Goal: Communication & Community: Share content

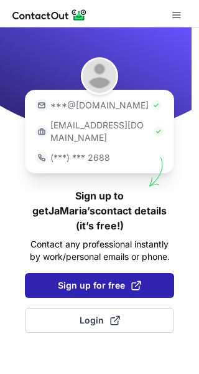
click at [116, 279] on span "Sign up for free" at bounding box center [99, 285] width 83 height 12
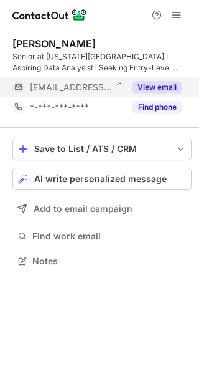
scroll to position [252, 199]
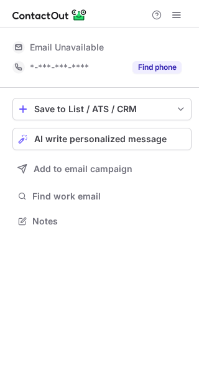
scroll to position [212, 199]
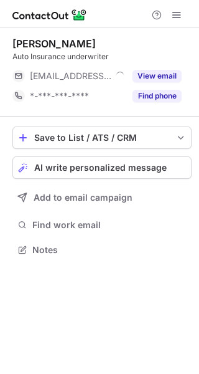
scroll to position [241, 199]
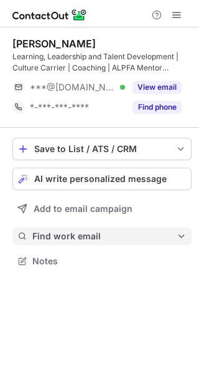
scroll to position [252, 199]
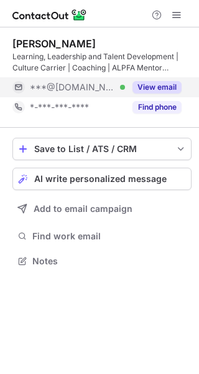
click at [154, 85] on button "View email" at bounding box center [157, 87] width 49 height 12
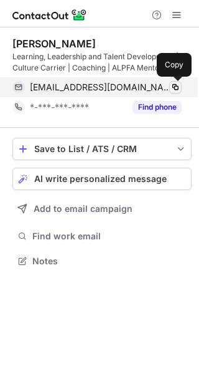
click at [176, 85] on span at bounding box center [176, 87] width 10 height 10
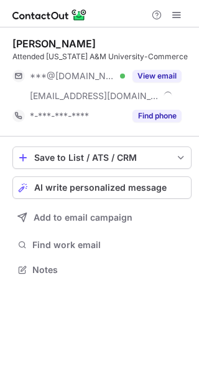
scroll to position [261, 199]
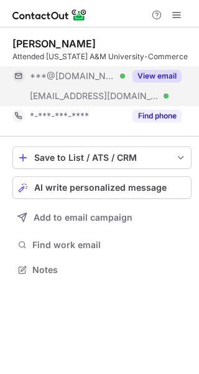
click at [147, 72] on button "View email" at bounding box center [157, 76] width 49 height 12
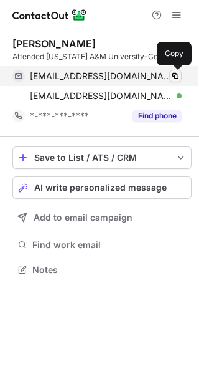
click at [176, 72] on span at bounding box center [176, 76] width 10 height 10
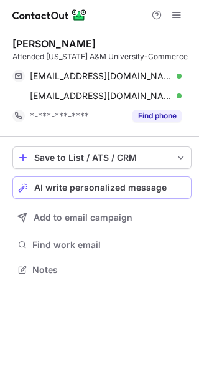
click at [156, 188] on span "AI write personalized message" at bounding box center [100, 187] width 133 height 10
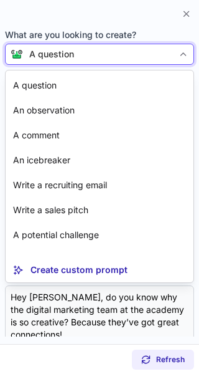
click at [174, 49] on div at bounding box center [184, 54] width 20 height 20
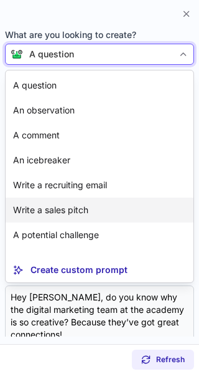
scroll to position [22, 0]
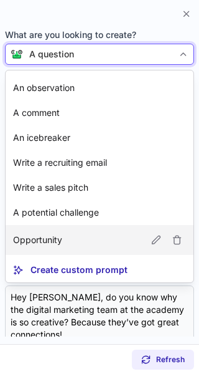
click at [85, 235] on article "Opportunity" at bounding box center [100, 240] width 188 height 30
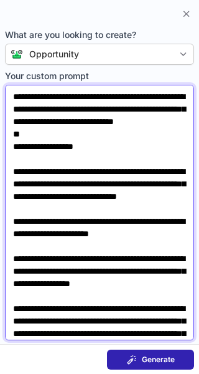
click at [126, 134] on textarea "**********" at bounding box center [99, 212] width 189 height 255
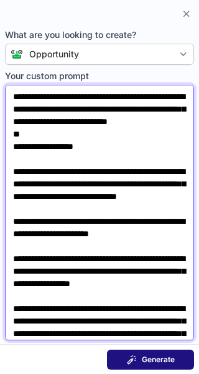
type textarea "**********"
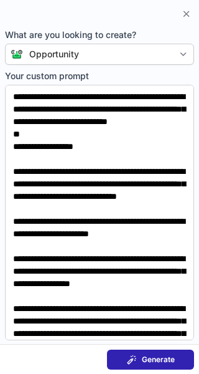
click at [130, 356] on span at bounding box center [132, 359] width 10 height 10
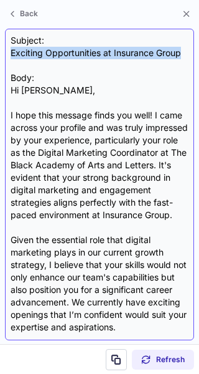
drag, startPoint x: 12, startPoint y: 52, endPoint x: 186, endPoint y: 50, distance: 173.7
click at [186, 50] on div "Subject: Exciting Opportunities at Insurance Group Body: Hi Kolby, I hope this …" at bounding box center [100, 184] width 178 height 300
copy div "Exciting Opportunities at Insurance Group"
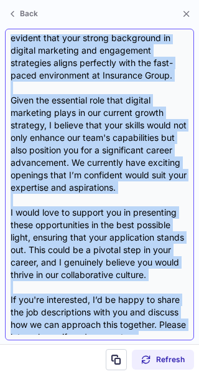
scroll to position [260, 0]
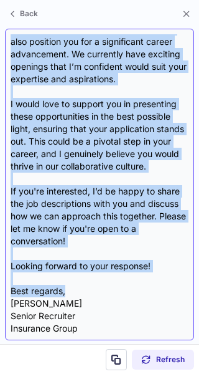
drag, startPoint x: 14, startPoint y: 90, endPoint x: 131, endPoint y: 285, distance: 226.8
click at [131, 285] on div "Subject: Exciting Opportunities at Insurance Group Body: Hi Kolby, I hope this …" at bounding box center [100, 184] width 178 height 300
copy div "Hi Kolby, I hope this message finds you well! I came across your profile and wa…"
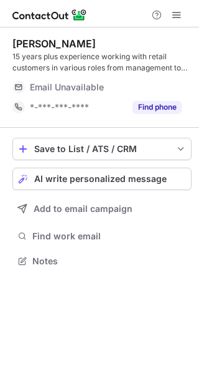
scroll to position [252, 199]
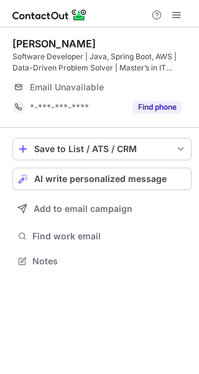
scroll to position [252, 199]
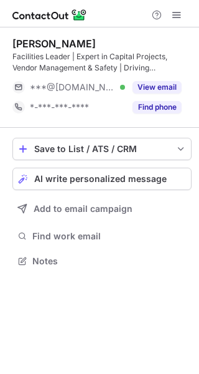
scroll to position [252, 199]
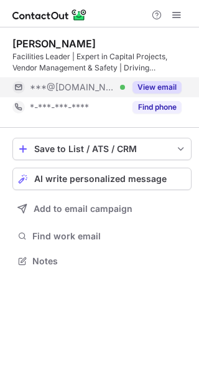
click at [147, 83] on button "View email" at bounding box center [157, 87] width 49 height 12
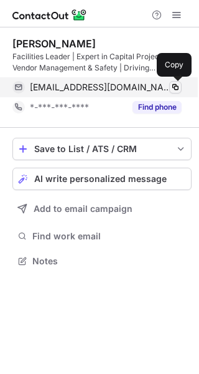
click at [172, 86] on span at bounding box center [176, 87] width 10 height 10
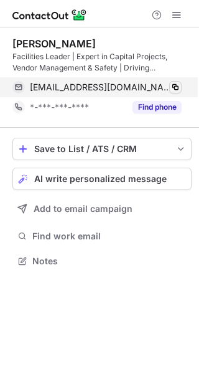
click at [172, 86] on span at bounding box center [176, 87] width 10 height 10
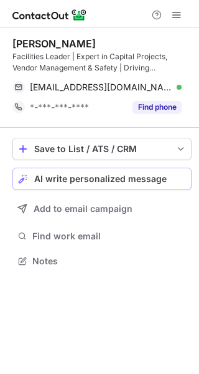
click at [151, 172] on button "AI write personalized message" at bounding box center [101, 178] width 179 height 22
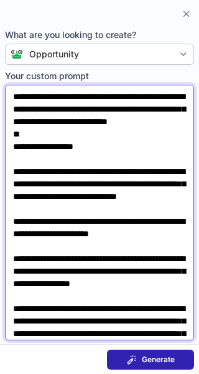
click at [111, 134] on textarea "**********" at bounding box center [99, 212] width 189 height 255
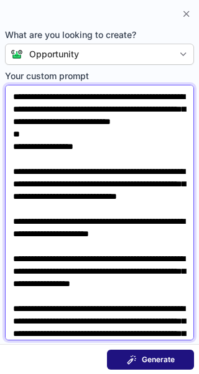
type textarea "**********"
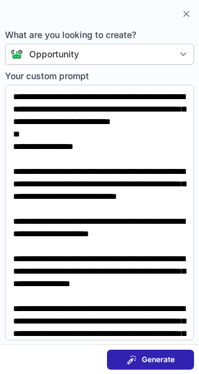
click at [147, 356] on span "Generate" at bounding box center [158, 359] width 33 height 10
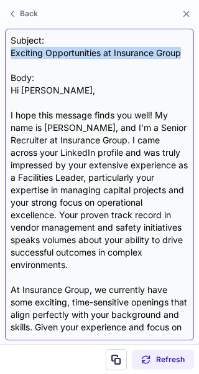
drag, startPoint x: 11, startPoint y: 52, endPoint x: 189, endPoint y: 56, distance: 178.1
click at [189, 56] on div "Subject: Exciting Opportunities at Insurance Group Body: Hi Fabian, I hope this…" at bounding box center [99, 184] width 189 height 311
copy div "Exciting Opportunities at Insurance Group"
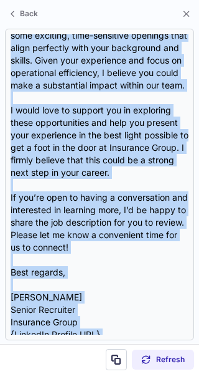
scroll to position [298, 0]
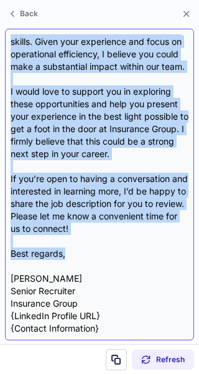
drag, startPoint x: 12, startPoint y: 88, endPoint x: 111, endPoint y: 252, distance: 191.7
click at [111, 252] on div "Subject: Exciting Opportunities at Insurance Group Body: Hi Fabian, I hope this…" at bounding box center [100, 184] width 178 height 300
copy div "Hi Fabian, I hope this message finds you well! My name is Courtney Cole, and I’…"
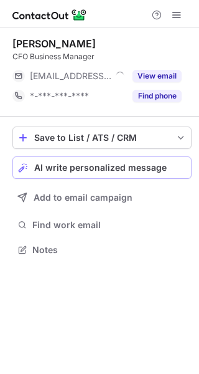
scroll to position [241, 199]
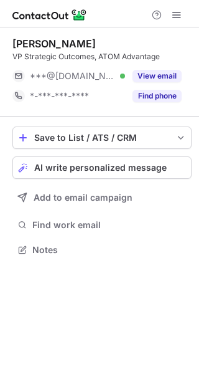
scroll to position [241, 199]
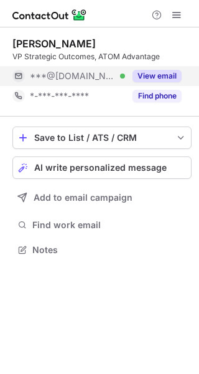
click at [149, 73] on button "View email" at bounding box center [157, 76] width 49 height 12
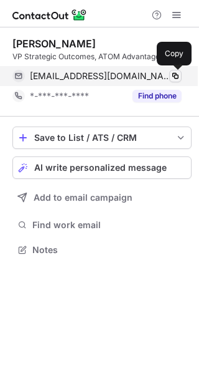
click at [175, 77] on span at bounding box center [176, 76] width 10 height 10
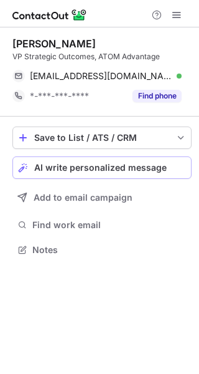
click at [122, 165] on span "AI write personalized message" at bounding box center [100, 168] width 133 height 10
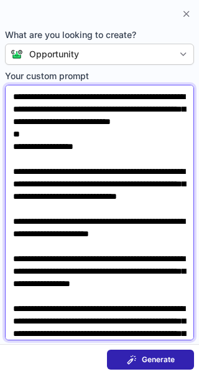
click at [116, 133] on textarea "**********" at bounding box center [99, 212] width 189 height 255
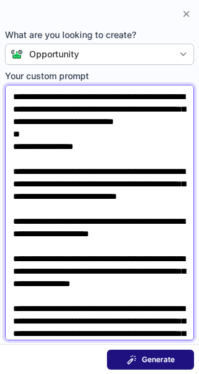
type textarea "**********"
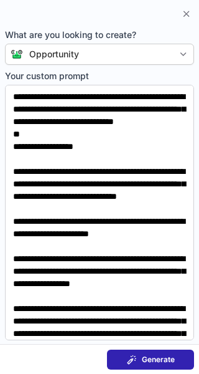
click at [143, 356] on span "Generate" at bounding box center [158, 359] width 33 height 10
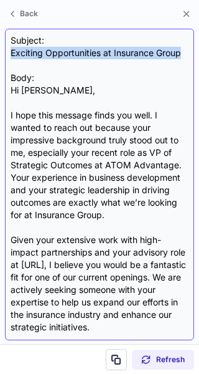
drag, startPoint x: 11, startPoint y: 50, endPoint x: 189, endPoint y: 57, distance: 177.6
click at [189, 57] on div "Subject: Exciting Opportunities at Insurance Group Body: Hi Charles, I hope thi…" at bounding box center [99, 184] width 189 height 311
copy div "Exciting Opportunities at Insurance Group"
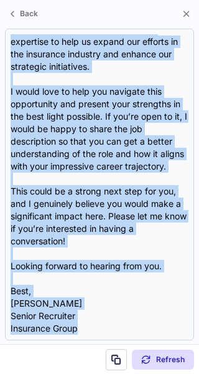
scroll to position [285, 0]
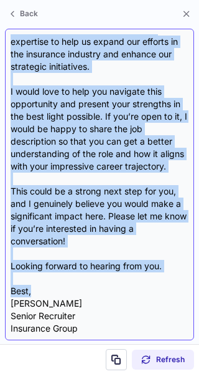
drag, startPoint x: 9, startPoint y: 86, endPoint x: 130, endPoint y: 295, distance: 241.6
click at [130, 295] on div "Subject: Exciting Opportunities at Insurance Group Body: Hi Charles, I hope thi…" at bounding box center [99, 184] width 189 height 311
copy div "Hi Charles, I hope this message finds you well. I wanted to reach out because y…"
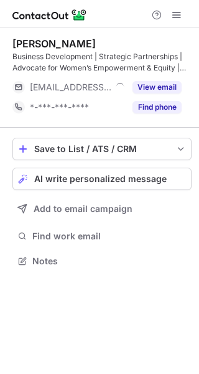
scroll to position [252, 199]
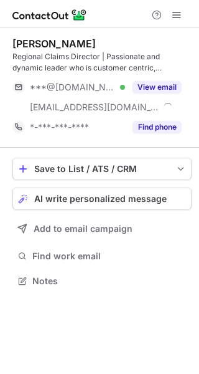
scroll to position [272, 199]
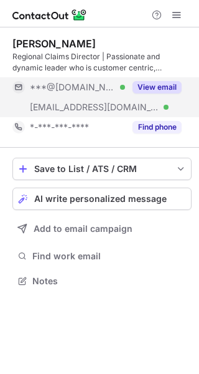
click at [164, 83] on button "View email" at bounding box center [157, 87] width 49 height 12
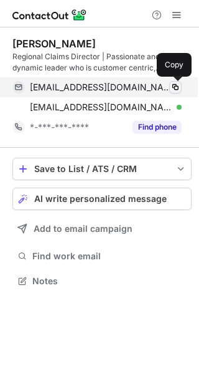
click at [175, 86] on span at bounding box center [176, 87] width 10 height 10
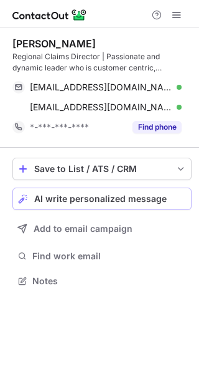
click at [87, 200] on span "AI write personalized message" at bounding box center [100, 199] width 133 height 10
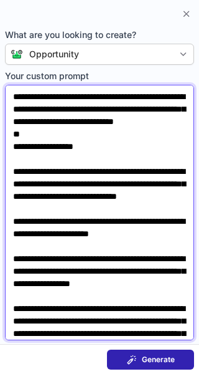
click at [122, 134] on textarea "**********" at bounding box center [99, 212] width 189 height 255
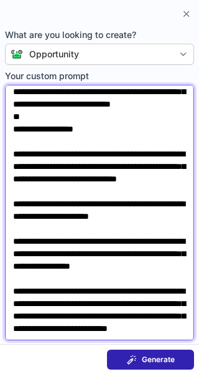
scroll to position [35, 0]
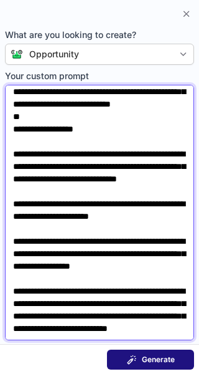
type textarea "**********"
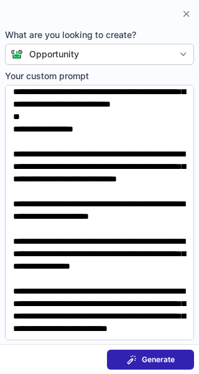
click at [140, 354] on div "Generate" at bounding box center [151, 359] width 48 height 10
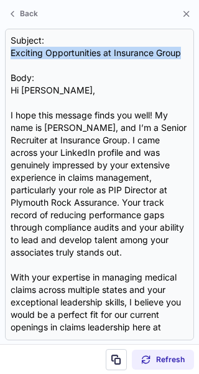
drag, startPoint x: 12, startPoint y: 51, endPoint x: 202, endPoint y: 52, distance: 190.5
click at [199, 52] on html "Nicole Bello-Thomas Regional Claims Director | Passionate and dynamic leader wh…" at bounding box center [99, 187] width 199 height 374
copy div "Exciting Opportunities at Insurance Group"
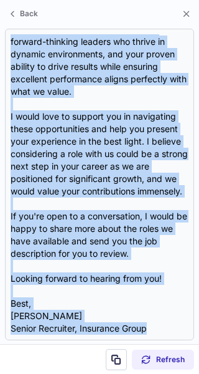
scroll to position [323, 0]
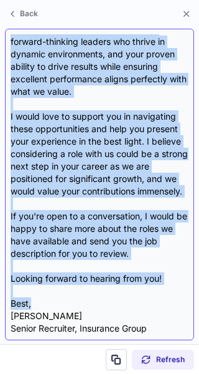
drag, startPoint x: 12, startPoint y: 88, endPoint x: 157, endPoint y: 302, distance: 258.3
click at [157, 302] on div "Subject: Exciting Opportunities at Insurance Group Body: Hi Nicole, I hope this…" at bounding box center [100, 184] width 178 height 300
copy div "Hi Nicole, I hope this message finds you well! My name is Courtney Cole, and I’…"
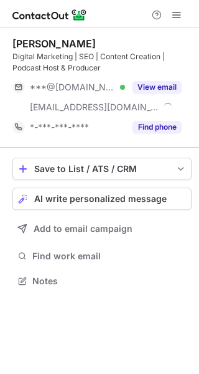
scroll to position [272, 199]
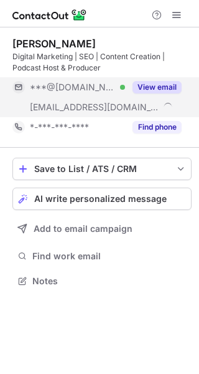
click at [152, 84] on button "View email" at bounding box center [157, 87] width 49 height 12
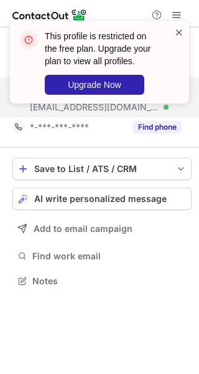
click at [180, 35] on span at bounding box center [179, 32] width 10 height 12
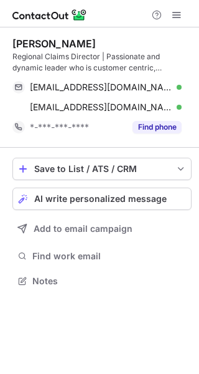
scroll to position [272, 199]
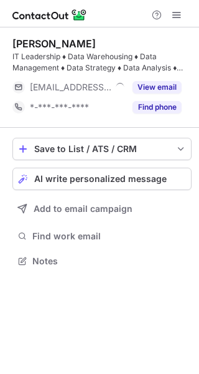
scroll to position [252, 199]
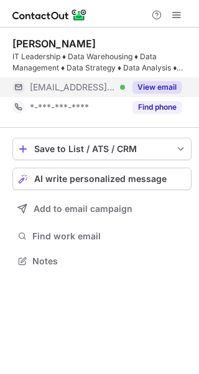
click at [144, 85] on button "View email" at bounding box center [157, 87] width 49 height 12
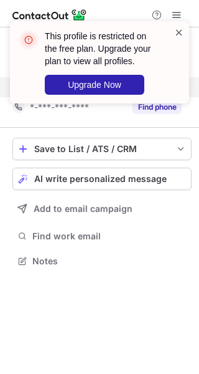
click at [181, 35] on span at bounding box center [179, 32] width 10 height 12
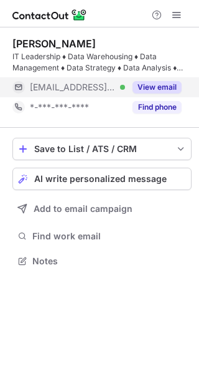
click at [176, 19] on span at bounding box center [177, 15] width 10 height 10
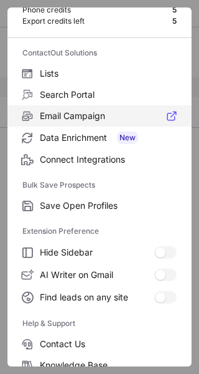
scroll to position [145, 0]
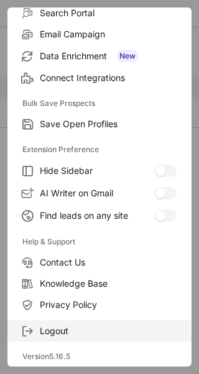
click at [64, 332] on span "Logout" at bounding box center [108, 330] width 137 height 11
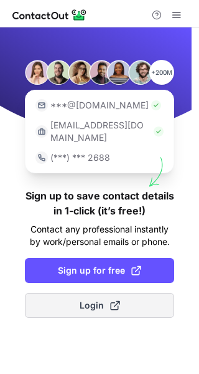
click at [90, 299] on span "Login" at bounding box center [100, 305] width 40 height 12
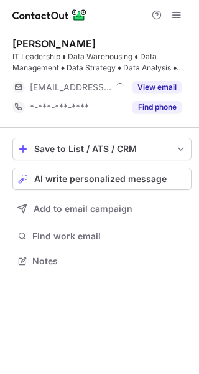
scroll to position [252, 199]
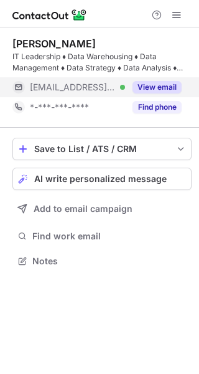
click at [158, 80] on div "View email" at bounding box center [153, 87] width 57 height 20
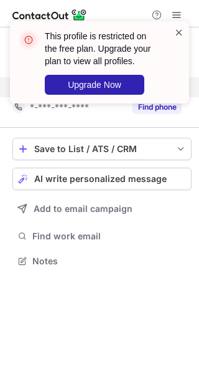
click at [176, 29] on span at bounding box center [179, 32] width 10 height 12
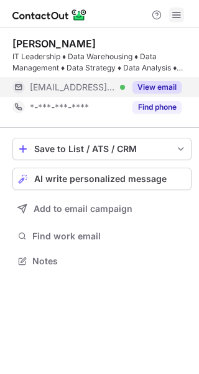
click at [177, 14] on span at bounding box center [177, 15] width 10 height 10
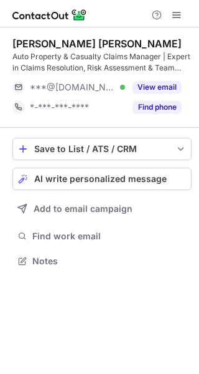
scroll to position [252, 199]
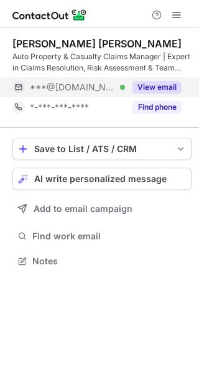
click at [151, 83] on button "View email" at bounding box center [157, 87] width 49 height 12
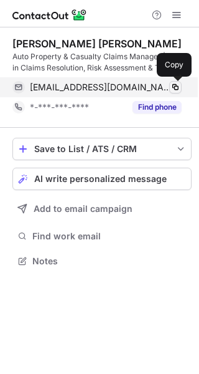
click at [176, 85] on span at bounding box center [176, 87] width 10 height 10
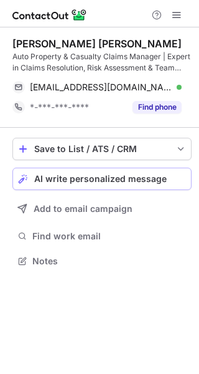
click at [85, 174] on span "AI write personalized message" at bounding box center [100, 179] width 133 height 10
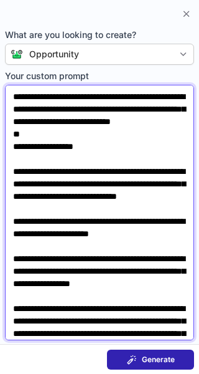
click at [116, 134] on textarea "**********" at bounding box center [99, 212] width 189 height 255
click at [107, 132] on textarea "**********" at bounding box center [99, 212] width 189 height 255
click at [106, 134] on textarea "**********" at bounding box center [99, 212] width 189 height 255
type textarea "**********"
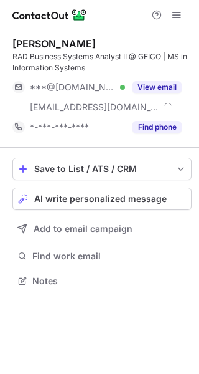
scroll to position [272, 199]
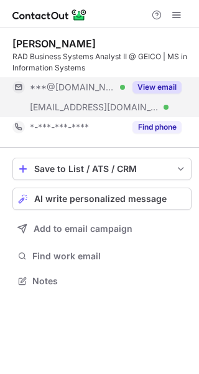
click at [149, 86] on button "View email" at bounding box center [157, 87] width 49 height 12
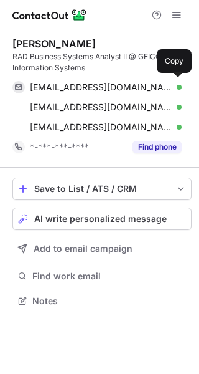
scroll to position [292, 199]
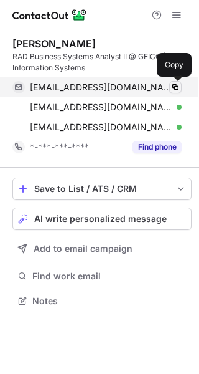
click at [173, 83] on span at bounding box center [176, 87] width 10 height 10
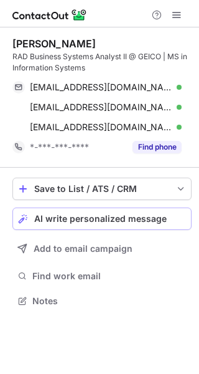
click at [103, 216] on span "AI write personalized message" at bounding box center [100, 219] width 133 height 10
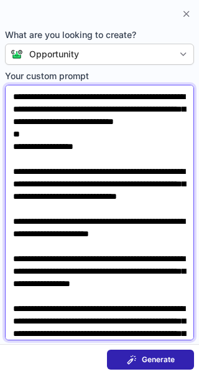
click at [125, 134] on textarea "**********" at bounding box center [99, 212] width 189 height 255
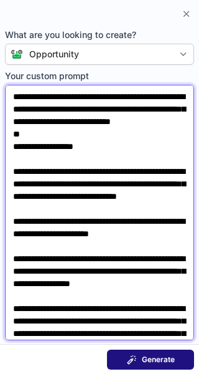
type textarea "**********"
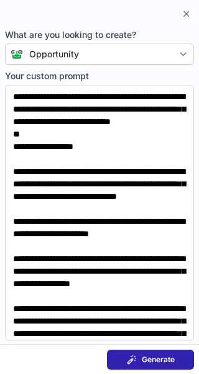
click at [138, 356] on div "Generate" at bounding box center [151, 359] width 48 height 10
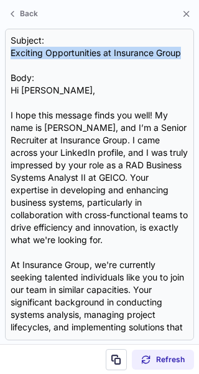
drag, startPoint x: 12, startPoint y: 52, endPoint x: 209, endPoint y: 55, distance: 196.8
click at [199, 55] on html "Ruchik Thakkar RAD Business Systems Analyst II @ GEICO | MS in Information Syst…" at bounding box center [99, 187] width 199 height 374
copy div "Exciting Opportunities at Insurance Group"
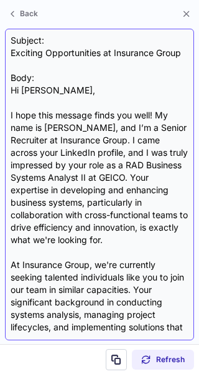
click at [120, 241] on div "Subject: Exciting Opportunities at Insurance Group Body: Hi Ruchik, I hope this…" at bounding box center [100, 184] width 178 height 300
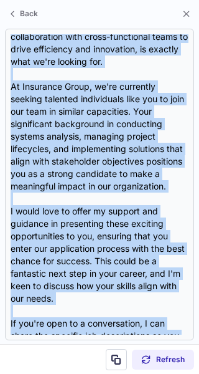
scroll to position [335, 0]
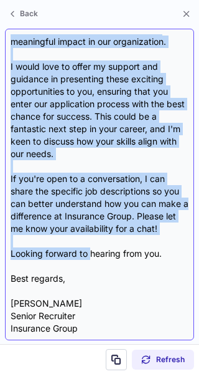
drag, startPoint x: 12, startPoint y: 90, endPoint x: 92, endPoint y: 248, distance: 177.4
click at [92, 248] on div "Subject: Exciting Opportunities at Insurance Group Body: Hi Ruchik, I hope this…" at bounding box center [100, 184] width 178 height 300
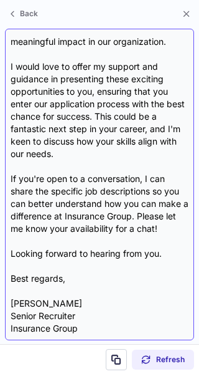
click at [63, 271] on div "Subject: Exciting Opportunities at Insurance Group Body: Hi Ruchik, I hope this…" at bounding box center [100, 184] width 178 height 300
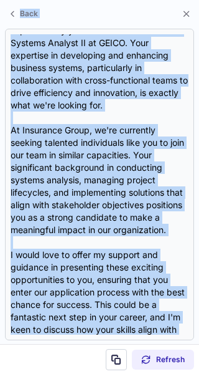
scroll to position [0, 0]
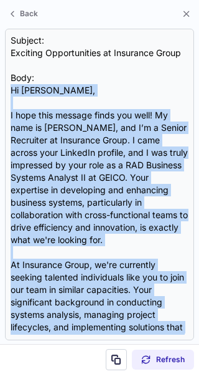
drag, startPoint x: 70, startPoint y: 280, endPoint x: -39, endPoint y: 92, distance: 217.0
click at [0, 92] on html "Ruchik Thakkar RAD Business Systems Analyst II @ GEICO | MS in Information Syst…" at bounding box center [99, 187] width 199 height 374
copy div "Hi Ruchik, I hope this message finds you well! My name is Courtney Cole, and I’…"
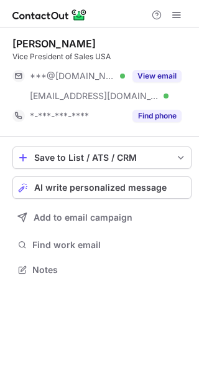
scroll to position [261, 199]
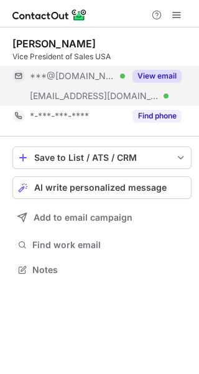
click at [152, 75] on button "View email" at bounding box center [157, 76] width 49 height 12
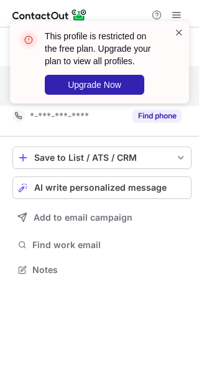
click at [179, 35] on span at bounding box center [179, 32] width 10 height 12
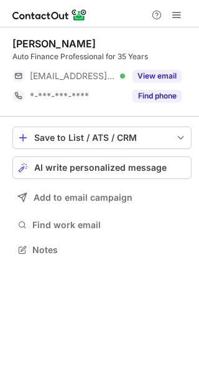
scroll to position [241, 199]
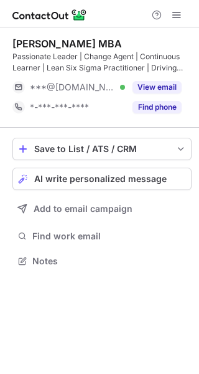
scroll to position [252, 199]
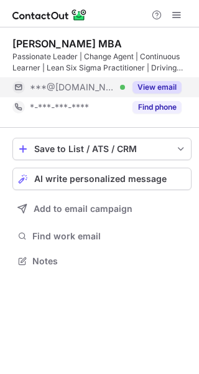
click at [140, 86] on button "View email" at bounding box center [157, 87] width 49 height 12
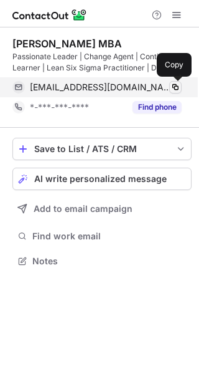
click at [177, 87] on span at bounding box center [176, 87] width 10 height 10
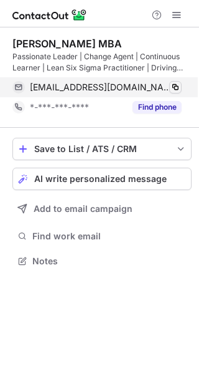
click at [177, 87] on span at bounding box center [176, 87] width 10 height 10
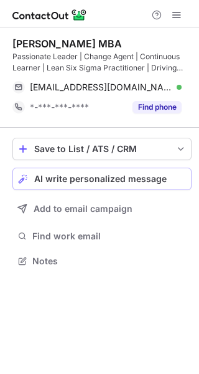
click at [100, 174] on span "AI write personalized message" at bounding box center [100, 179] width 133 height 10
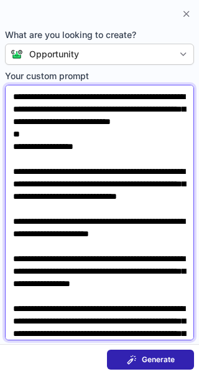
click at [116, 134] on textarea "**********" at bounding box center [99, 212] width 189 height 255
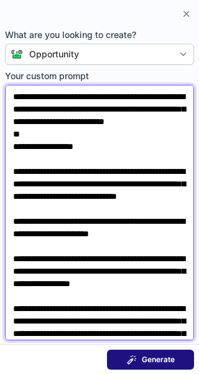
type textarea "**********"
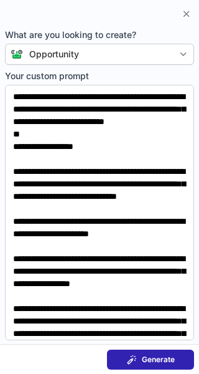
click at [159, 358] on span "Generate" at bounding box center [158, 359] width 33 height 10
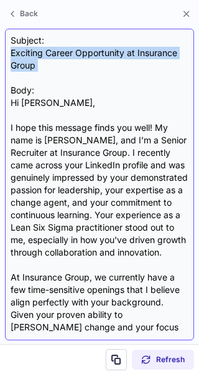
drag, startPoint x: 11, startPoint y: 48, endPoint x: 42, endPoint y: 72, distance: 39.1
click at [42, 72] on div "Subject: Exciting Career Opportunity at Insurance Group Body: Hi Chad, I hope t…" at bounding box center [100, 184] width 178 height 300
copy div "Exciting Career Opportunity at Insurance Group"
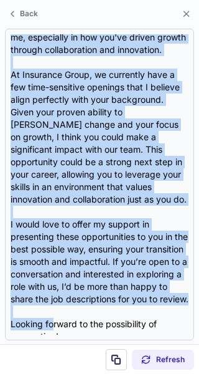
scroll to position [298, 0]
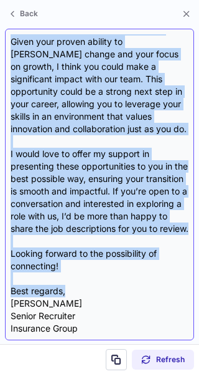
drag, startPoint x: 13, startPoint y: 101, endPoint x: 72, endPoint y: 288, distance: 196.5
click at [72, 288] on div "Subject: Exciting Career Opportunity at Insurance Group Body: Hi Chad, I hope t…" at bounding box center [100, 184] width 178 height 300
copy div "Hi Chad, I hope this message finds you well! My name is Courtney Cole, and I’m …"
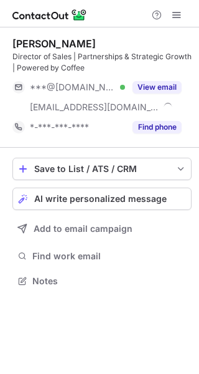
scroll to position [272, 199]
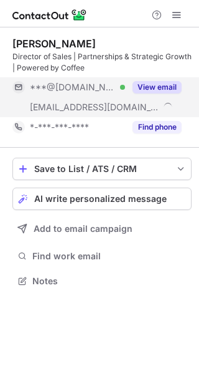
click at [163, 84] on button "View email" at bounding box center [157, 87] width 49 height 12
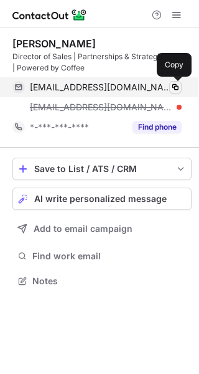
click at [174, 87] on span at bounding box center [176, 87] width 10 height 10
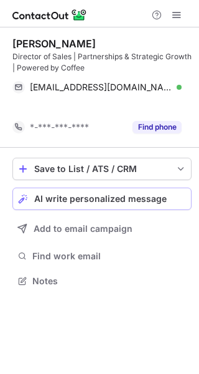
scroll to position [252, 199]
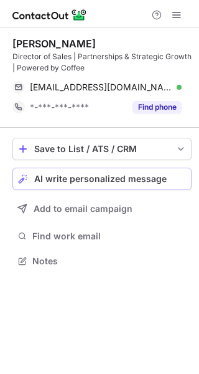
click at [125, 181] on span "AI write personalized message" at bounding box center [100, 179] width 133 height 10
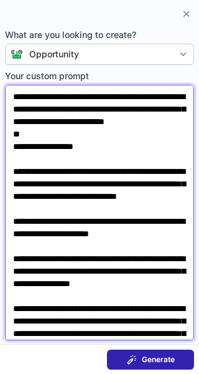
click at [111, 134] on textarea "**********" at bounding box center [99, 212] width 189 height 255
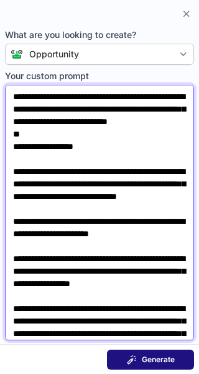
type textarea "**********"
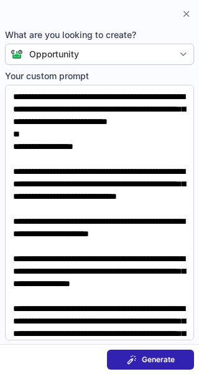
click at [132, 356] on span at bounding box center [132, 359] width 10 height 10
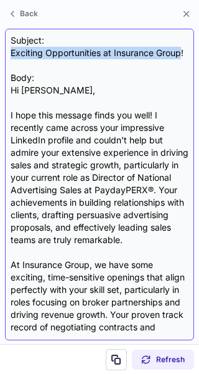
drag, startPoint x: 12, startPoint y: 50, endPoint x: 181, endPoint y: 55, distance: 168.8
click at [181, 55] on div "Subject: Exciting Opportunities at Insurance Group! Body: Hi Nikki, I hope this…" at bounding box center [100, 184] width 178 height 300
copy div "Exciting Opportunities at Insurance Group"
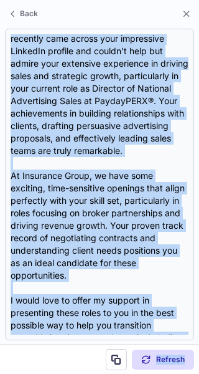
scroll to position [323, 0]
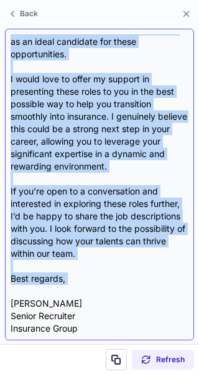
drag, startPoint x: 13, startPoint y: 88, endPoint x: 82, endPoint y: 284, distance: 207.7
click at [82, 284] on div "Subject: Exciting Opportunities at Insurance Group! Body: Hi Nikki, I hope this…" at bounding box center [100, 184] width 178 height 300
copy div "Hi Nikki, I hope this message finds you well! I recently came across your impre…"
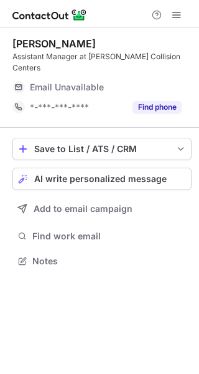
scroll to position [241, 199]
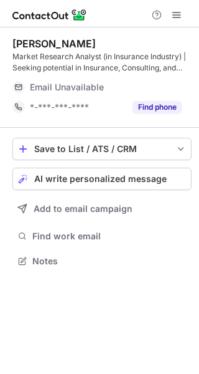
scroll to position [252, 199]
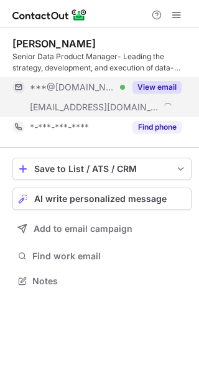
scroll to position [272, 199]
click at [148, 85] on button "View email" at bounding box center [157, 87] width 49 height 12
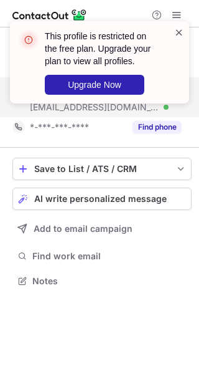
click at [177, 29] on span at bounding box center [179, 32] width 10 height 12
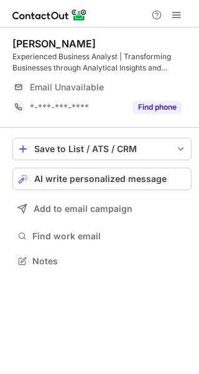
scroll to position [252, 199]
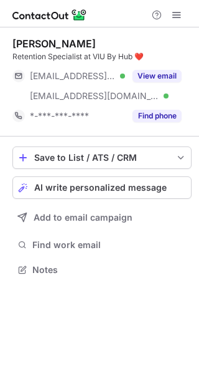
scroll to position [261, 199]
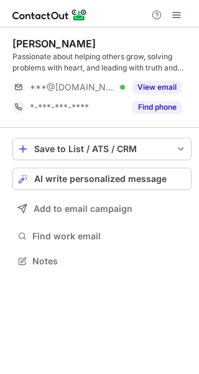
scroll to position [252, 199]
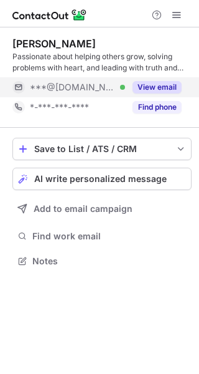
click at [154, 85] on button "View email" at bounding box center [157, 87] width 49 height 12
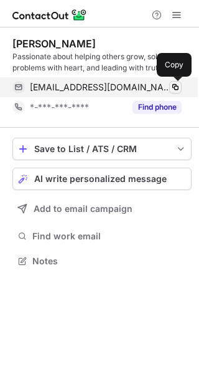
click at [176, 88] on span at bounding box center [176, 87] width 10 height 10
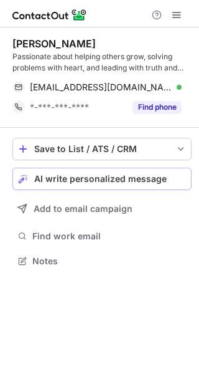
click at [93, 184] on button "AI write personalized message" at bounding box center [101, 178] width 179 height 22
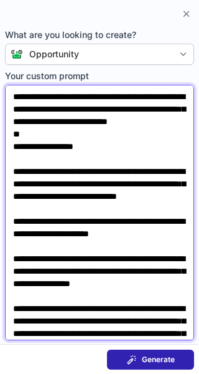
click at [110, 134] on textarea "**********" at bounding box center [99, 212] width 189 height 255
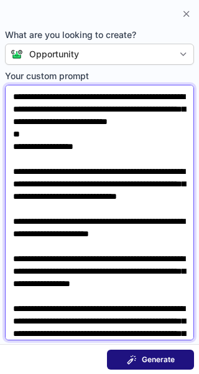
type textarea "**********"
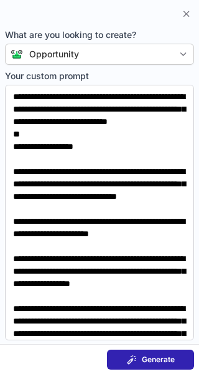
click at [161, 358] on span "Generate" at bounding box center [158, 359] width 33 height 10
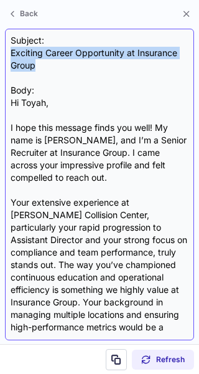
drag, startPoint x: 11, startPoint y: 50, endPoint x: 82, endPoint y: 66, distance: 72.8
click at [82, 66] on div "Subject: Exciting Career Opportunity at Insurance Group Body: Hi Toyah, I hope …" at bounding box center [100, 184] width 178 height 300
copy div "Exciting Career Opportunity at Insurance Group"
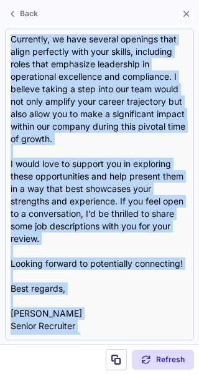
scroll to position [335, 0]
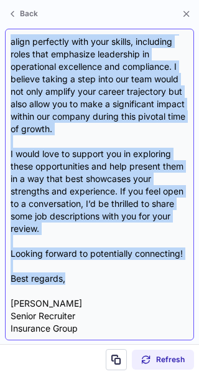
drag, startPoint x: 12, startPoint y: 103, endPoint x: 167, endPoint y: 279, distance: 235.1
click at [167, 279] on div "Subject: Exciting Career Opportunity at Insurance Group Body: Hi Toyah, I hope …" at bounding box center [100, 184] width 178 height 300
copy div "Hi Toyah, I hope this message finds you well! My name is Courtney Cole, and I’m…"
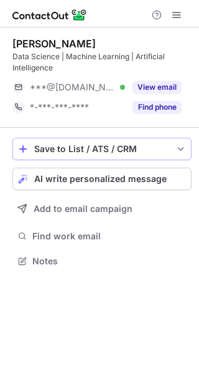
scroll to position [252, 199]
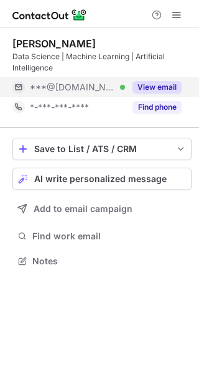
click at [151, 87] on button "View email" at bounding box center [157, 87] width 49 height 12
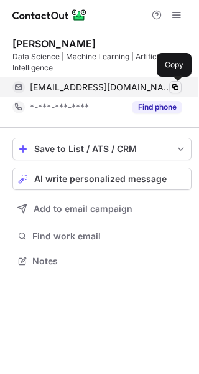
click at [173, 88] on span at bounding box center [176, 87] width 10 height 10
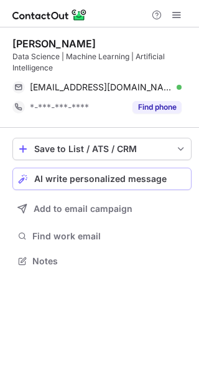
click at [144, 174] on span "AI write personalized message" at bounding box center [100, 179] width 133 height 10
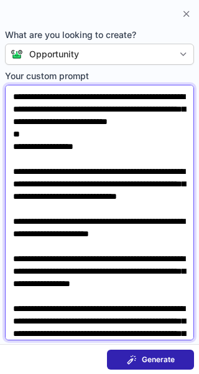
click at [114, 137] on textarea "**********" at bounding box center [99, 212] width 189 height 255
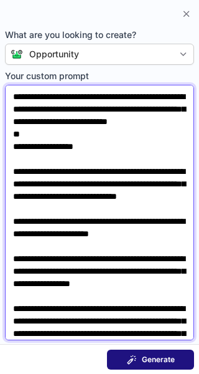
type textarea "**********"
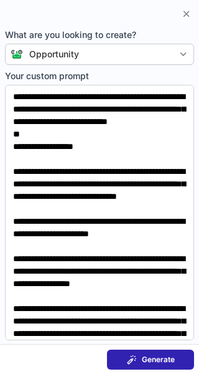
click at [123, 354] on button "Generate" at bounding box center [150, 359] width 87 height 20
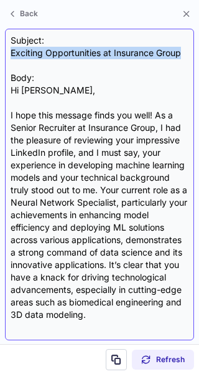
drag, startPoint x: 11, startPoint y: 52, endPoint x: 185, endPoint y: 56, distance: 174.4
click at [185, 56] on div "Subject: Exciting Opportunities at Insurance Group Body: Hi [PERSON_NAME], I ho…" at bounding box center [100, 184] width 178 height 300
copy div "Exciting Opportunities at Insurance Group"
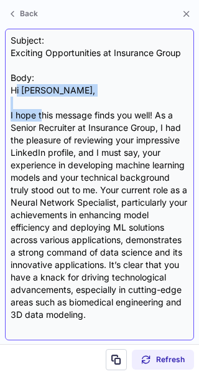
drag, startPoint x: 14, startPoint y: 90, endPoint x: 40, endPoint y: 118, distance: 37.9
click at [40, 118] on div "Subject: Exciting Opportunities at Insurance Group Body: Hi [PERSON_NAME], I ho…" at bounding box center [100, 184] width 178 height 300
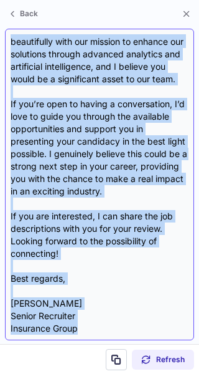
scroll to position [385, 0]
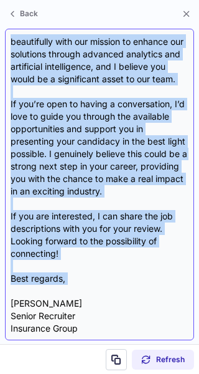
drag, startPoint x: 9, startPoint y: 88, endPoint x: 74, endPoint y: 285, distance: 206.7
click at [74, 285] on div "Subject: Exciting Opportunities at Insurance Group Body: Hi Naman, I hope this …" at bounding box center [99, 184] width 189 height 311
copy div "Hi Naman, I hope this message finds you well! As a Senior Recruiter at Insuranc…"
